Goal: Navigation & Orientation: Go to known website

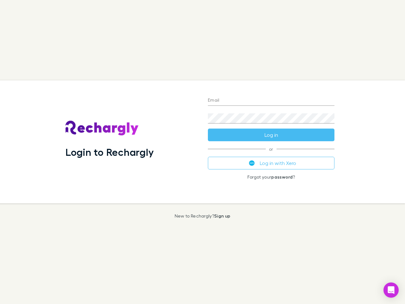
click at [203, 152] on div "Login to Rechargly" at bounding box center [132, 141] width 143 height 123
click at [271, 101] on input "Email" at bounding box center [271, 101] width 127 height 10
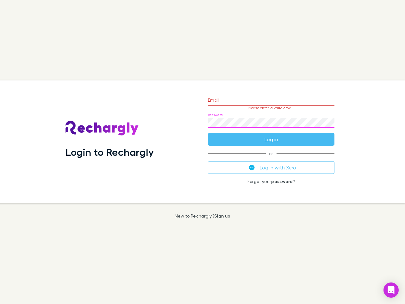
click at [271, 135] on form "Email Please enter a valid email. Password Log in" at bounding box center [271, 118] width 127 height 55
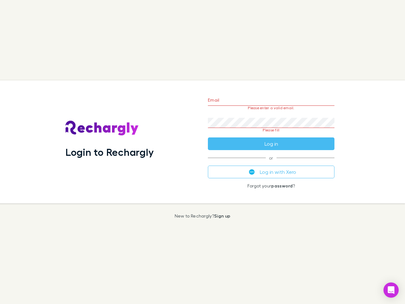
click at [271, 163] on div "Email Please enter a valid email. Password Please fill Log in or Log in with Xe…" at bounding box center [271, 141] width 137 height 123
click at [392, 290] on icon "Open Intercom Messenger" at bounding box center [391, 290] width 7 height 8
